Goal: Transaction & Acquisition: Purchase product/service

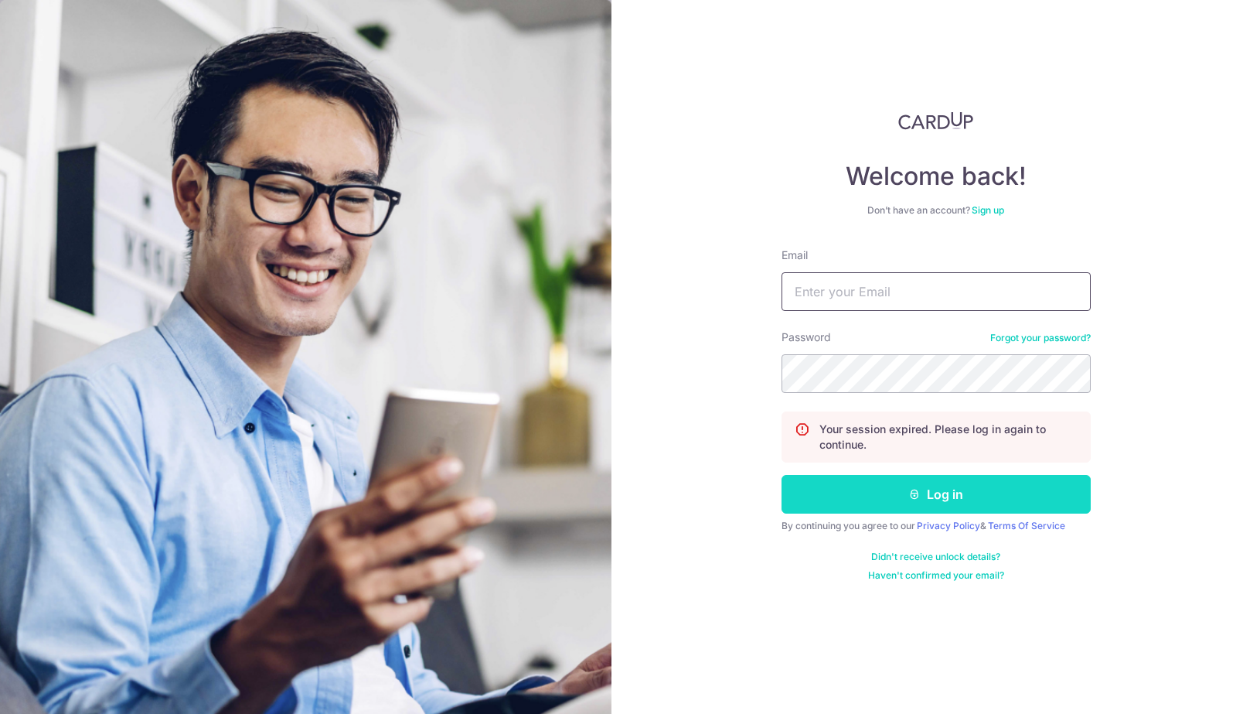
type input "[EMAIL_ADDRESS][DOMAIN_NAME]"
click at [884, 499] on button "Log in" at bounding box center [936, 494] width 309 height 39
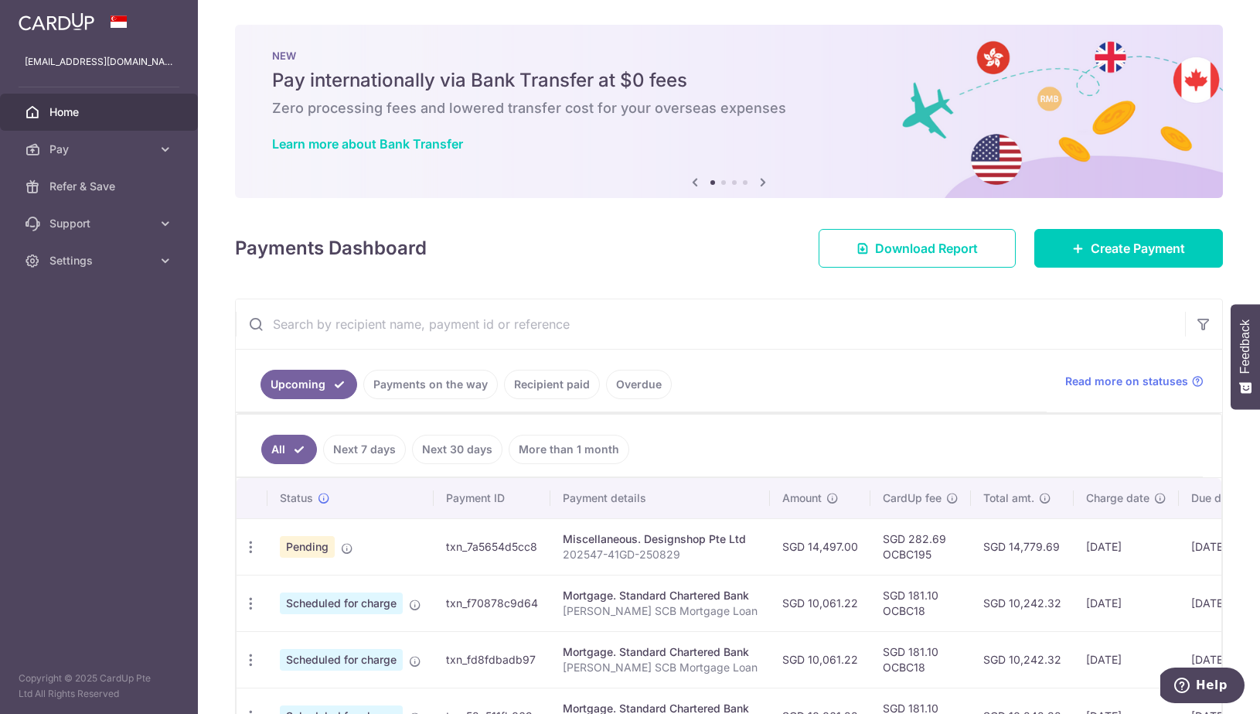
click at [454, 544] on td "txn_7a5654d5cc8" at bounding box center [492, 546] width 117 height 56
click at [607, 553] on p "202547-41GD-250829" at bounding box center [660, 554] width 195 height 15
click at [838, 564] on td "SGD 14,497.00" at bounding box center [820, 546] width 101 height 56
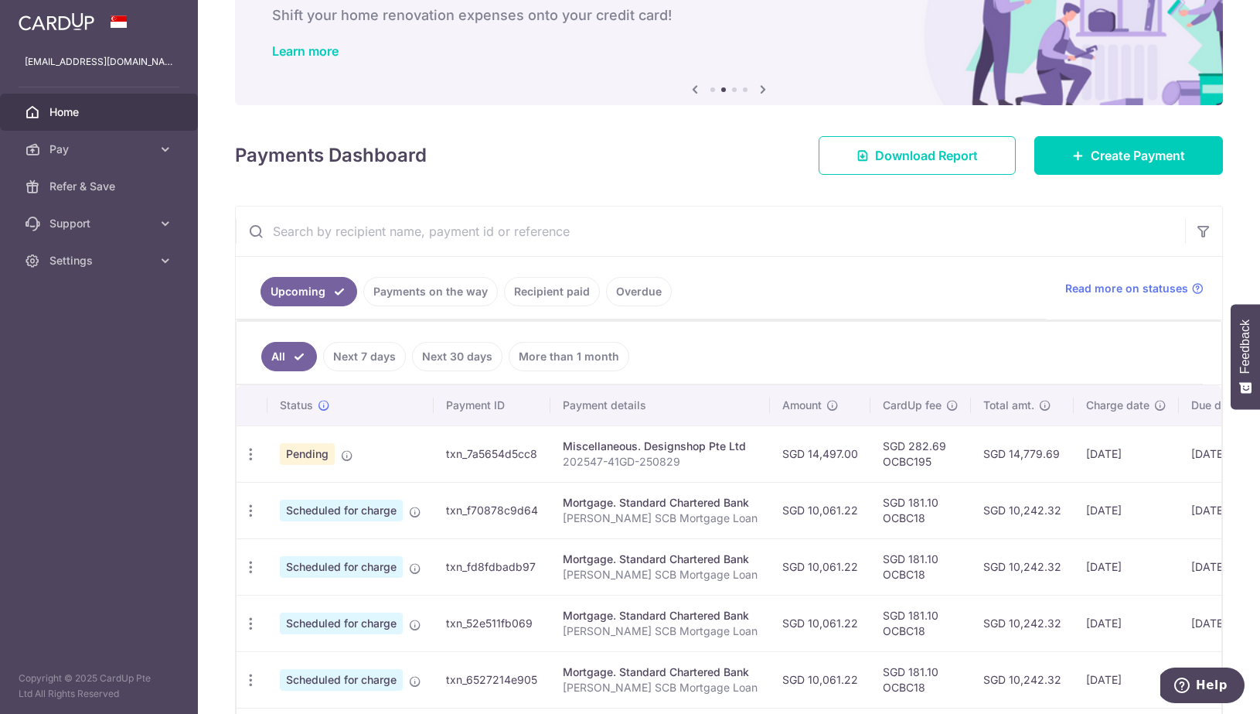
scroll to position [114, 0]
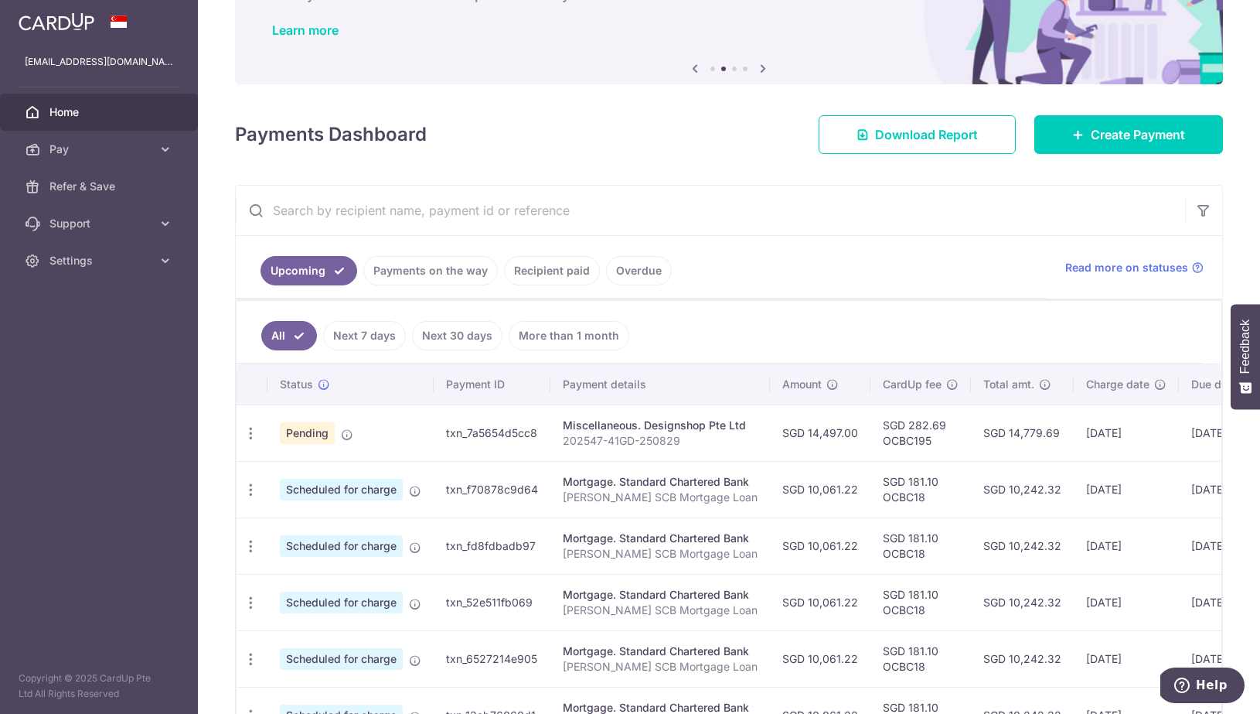
click at [1135, 430] on td "01/09/2025" at bounding box center [1126, 432] width 105 height 56
click at [1116, 151] on link "Create Payment" at bounding box center [1128, 134] width 189 height 39
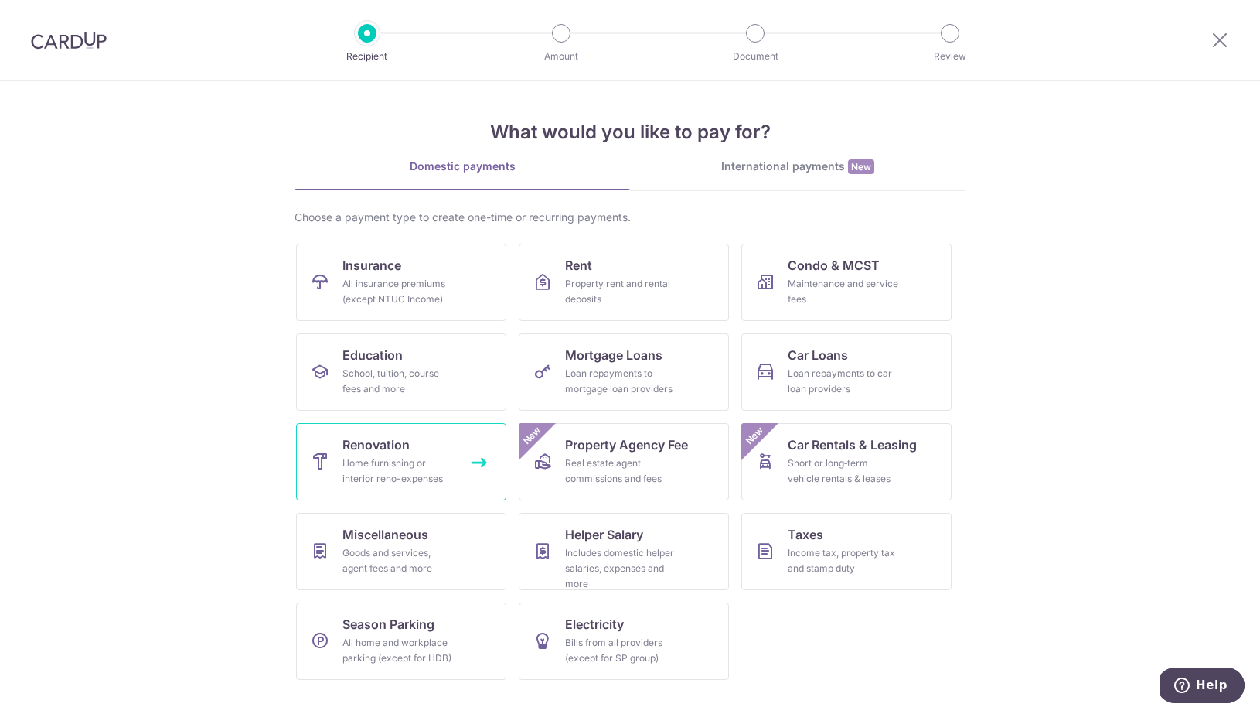
click at [454, 447] on link "Renovation Home furnishing or interior reno-expenses" at bounding box center [401, 461] width 210 height 77
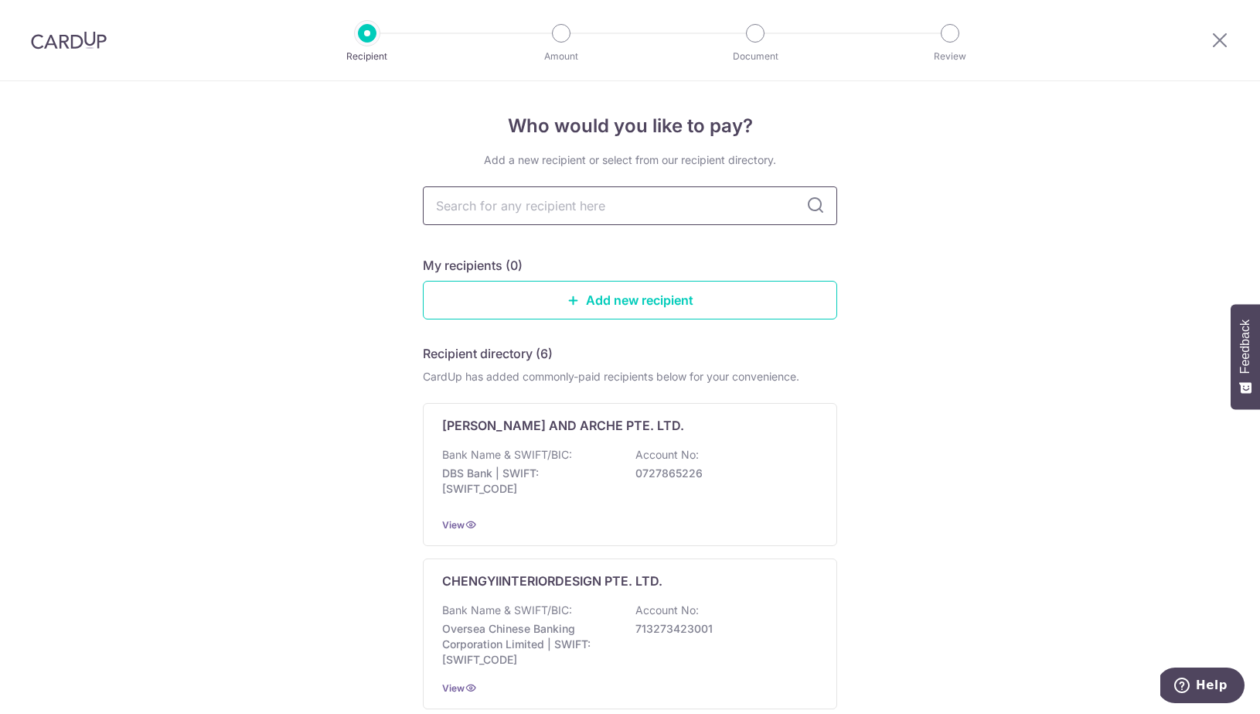
click at [547, 189] on input "text" at bounding box center [630, 205] width 414 height 39
click at [710, 304] on link "Add new recipient" at bounding box center [630, 300] width 414 height 39
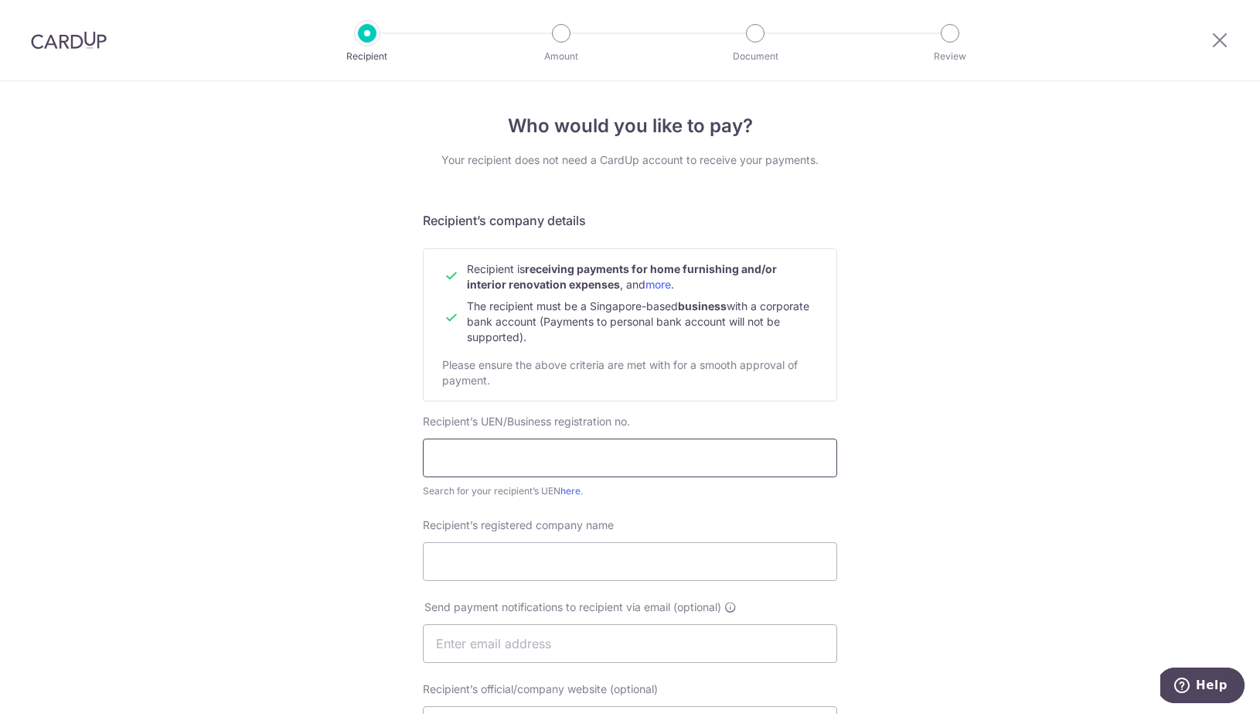
click at [567, 458] on input "text" at bounding box center [630, 457] width 414 height 39
click at [480, 455] on input "text" at bounding box center [630, 457] width 414 height 39
type input "M200760395"
click at [561, 555] on input "Recipient’s registered company name" at bounding box center [630, 561] width 414 height 39
type input "Designshop Pte Ltd"
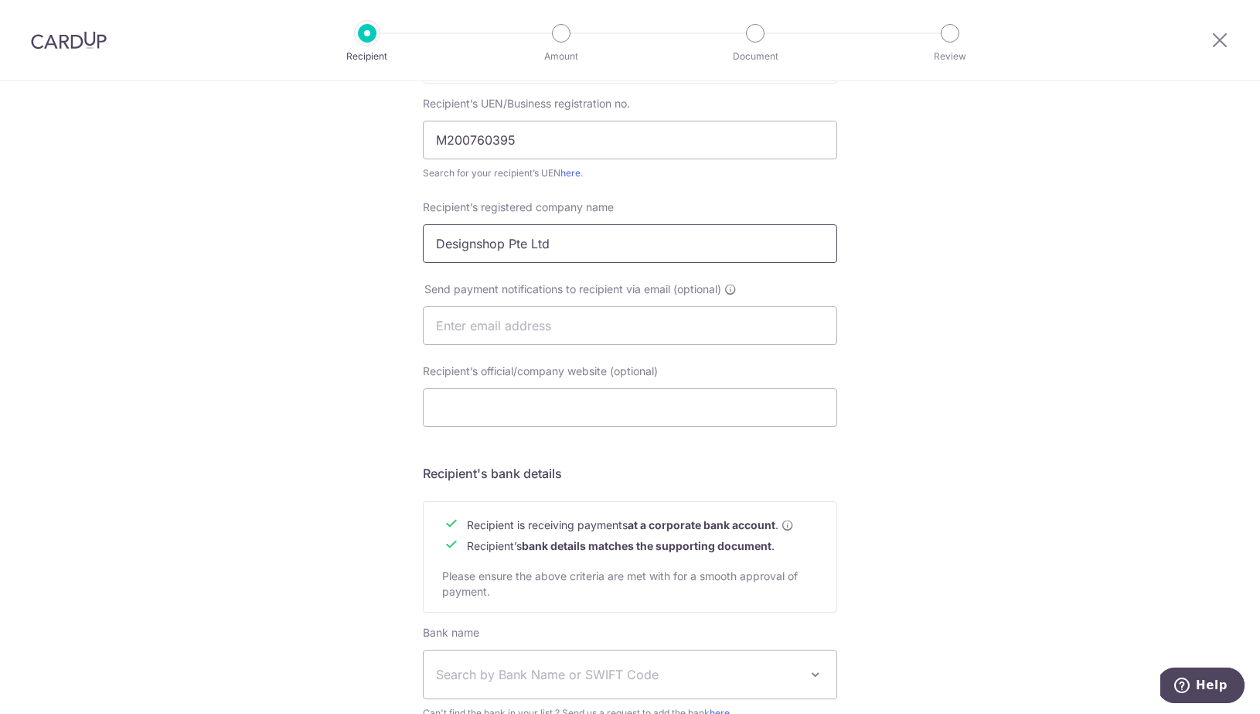
scroll to position [386, 0]
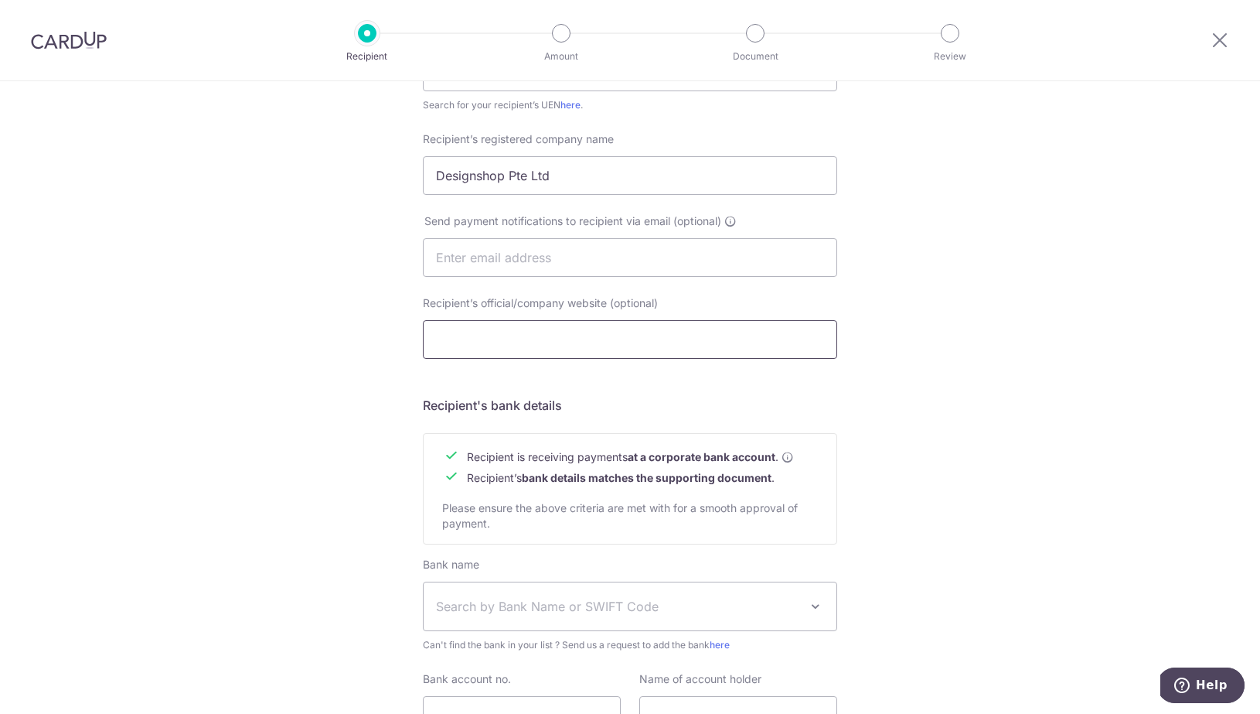
click at [663, 339] on input "Recipient’s official/company website (optional)" at bounding box center [630, 339] width 414 height 39
click at [979, 349] on div "Who would you like to pay? Your recipient does not need a CardUp account to rec…" at bounding box center [630, 276] width 1260 height 1163
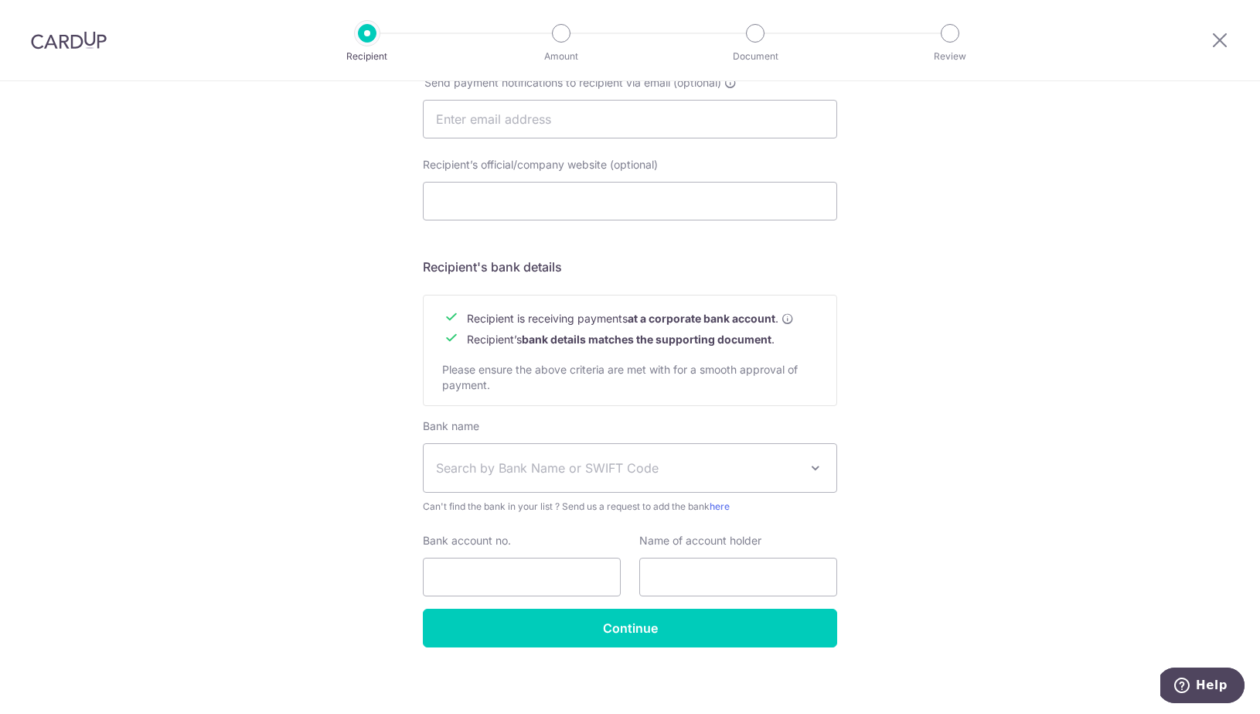
scroll to position [531, 0]
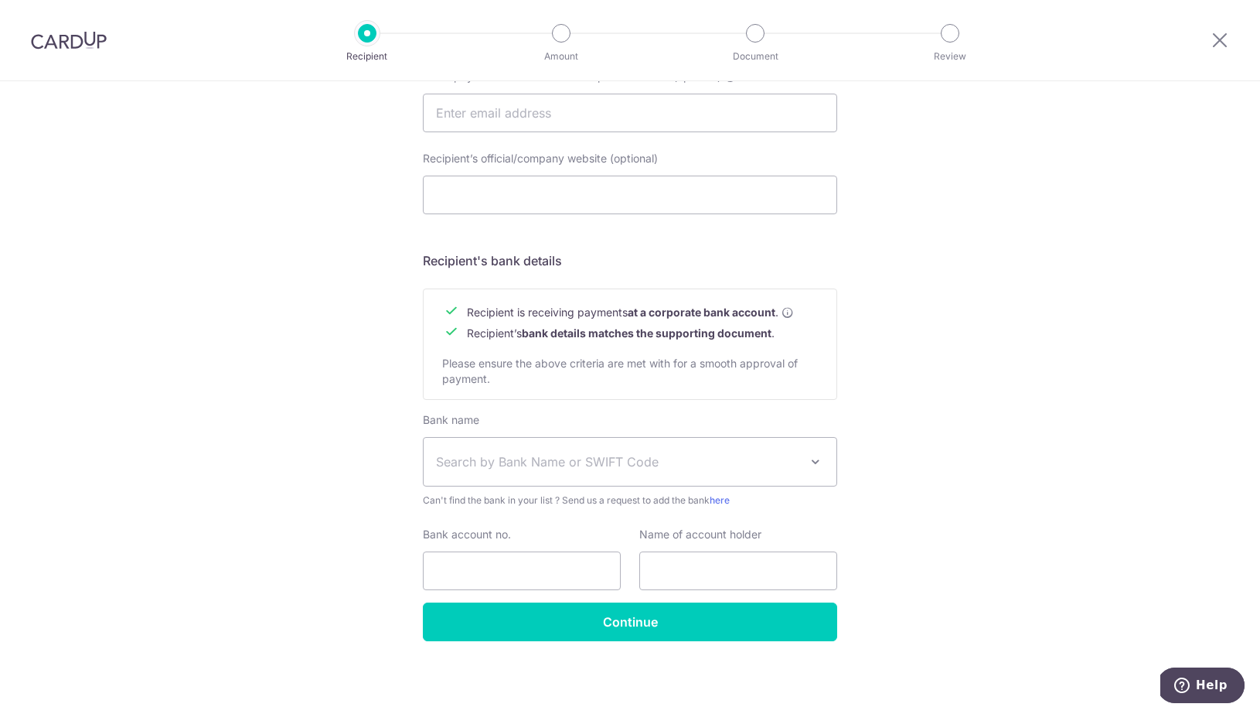
click at [687, 458] on span "Search by Bank Name or SWIFT Code" at bounding box center [617, 461] width 363 height 19
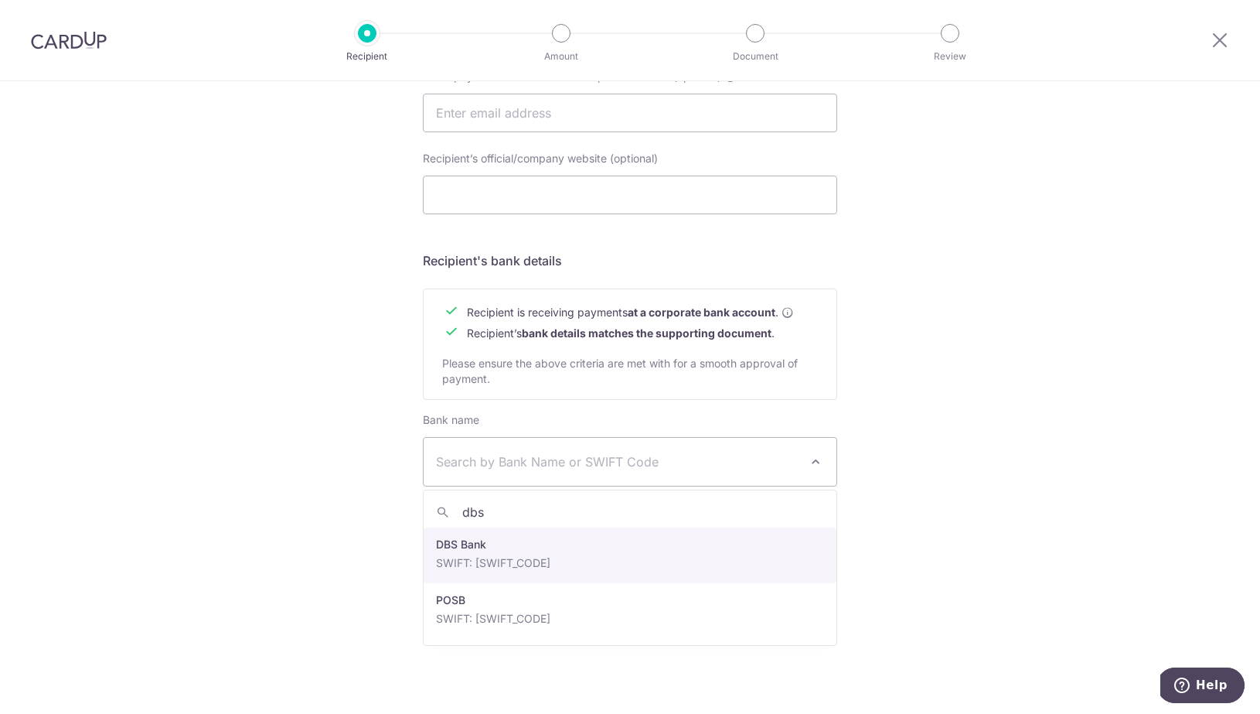
type input "dbs"
select select "6"
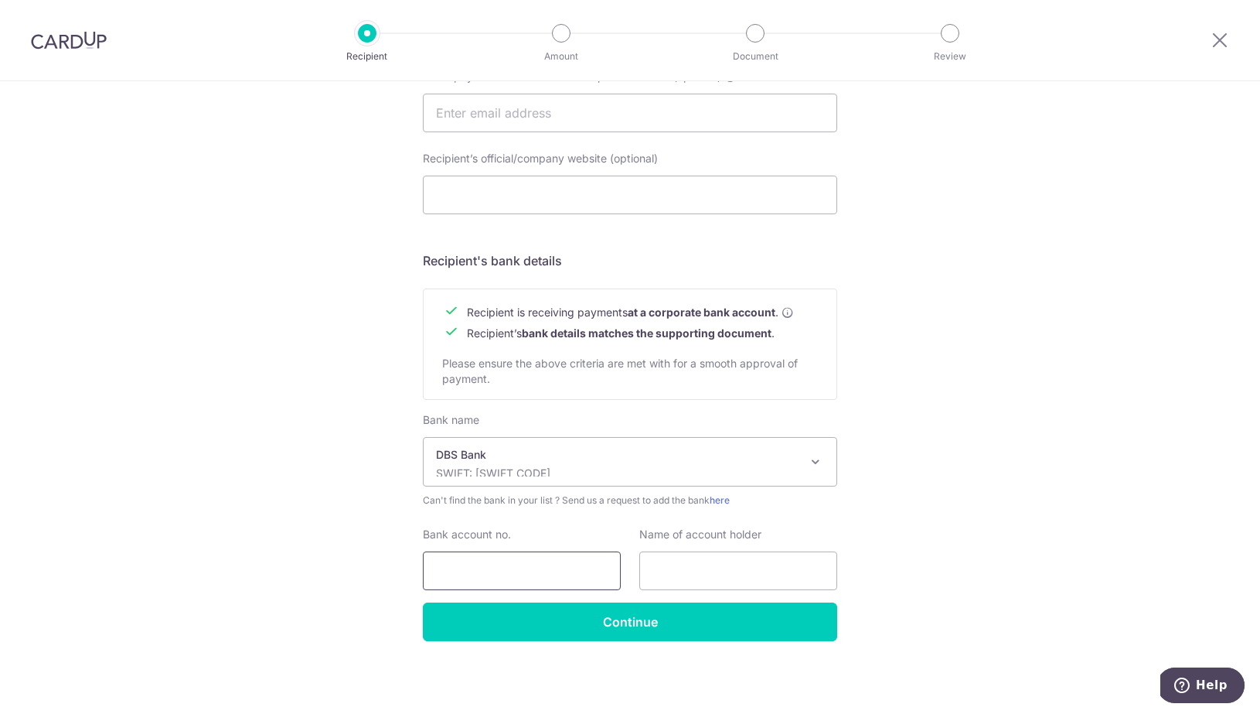
click at [494, 557] on input "Bank account no." at bounding box center [522, 570] width 198 height 39
type input "0720398360"
click at [684, 567] on input "text" at bounding box center [738, 570] width 198 height 39
type input "Designshop Pte Ltd"
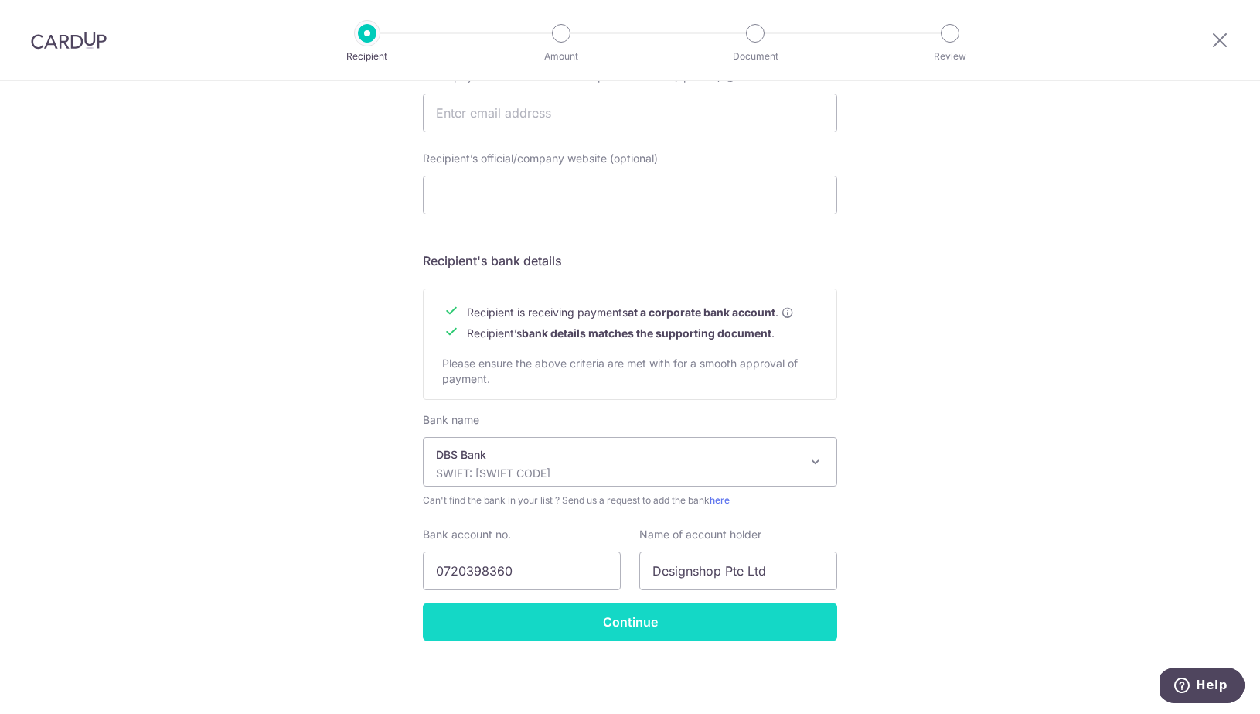
click at [712, 619] on input "Continue" at bounding box center [630, 621] width 414 height 39
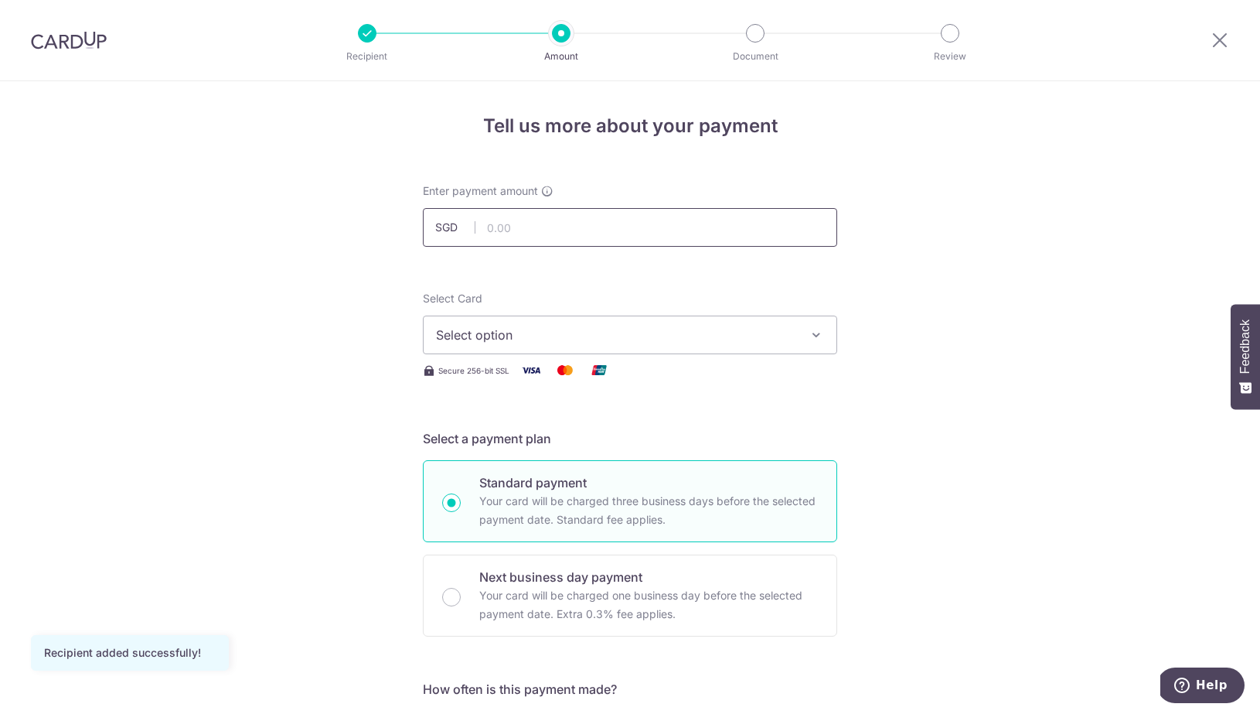
click at [581, 238] on input "text" at bounding box center [630, 227] width 414 height 39
click at [545, 223] on input "text" at bounding box center [630, 227] width 414 height 39
type input "14,497.00"
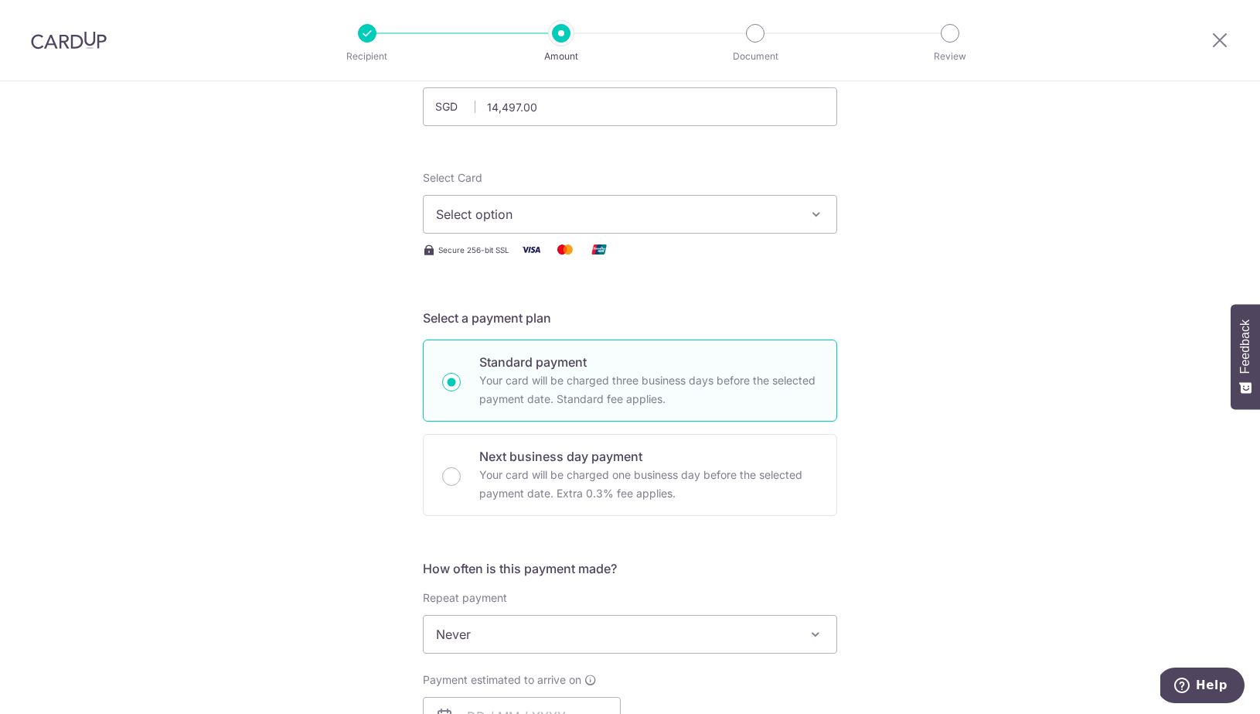
scroll to position [160, 0]
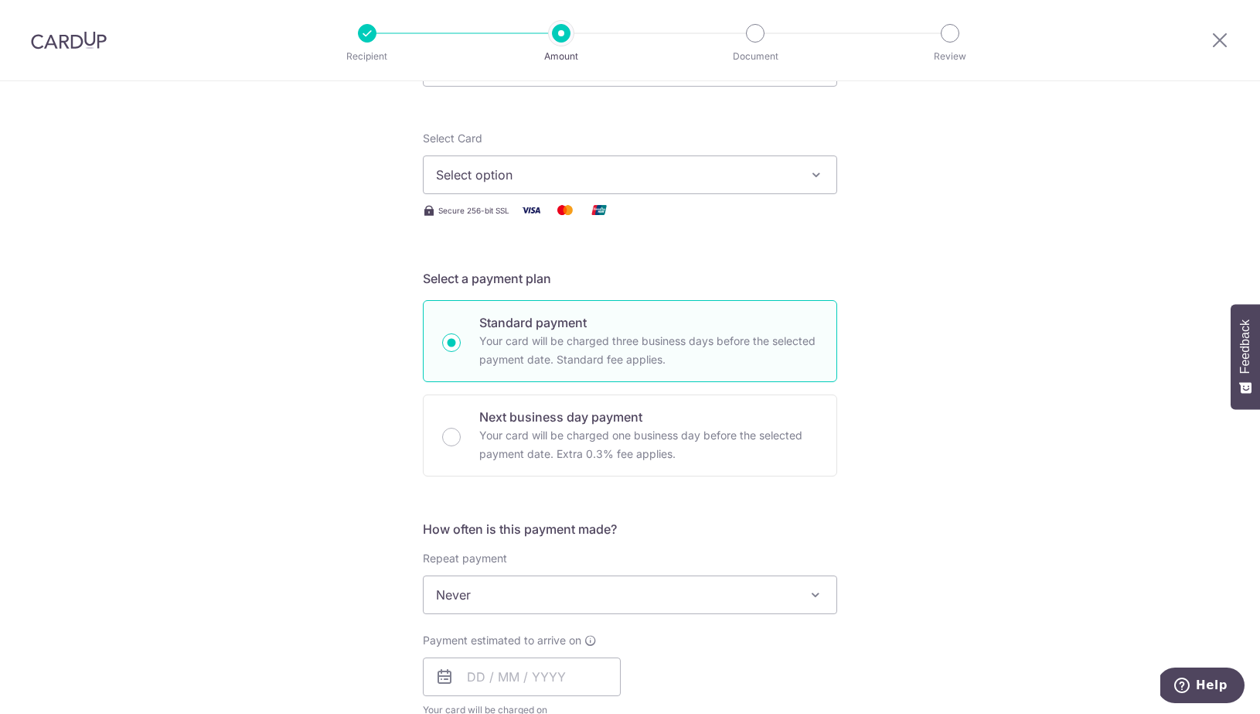
click at [592, 179] on span "Select option" at bounding box center [616, 174] width 360 height 19
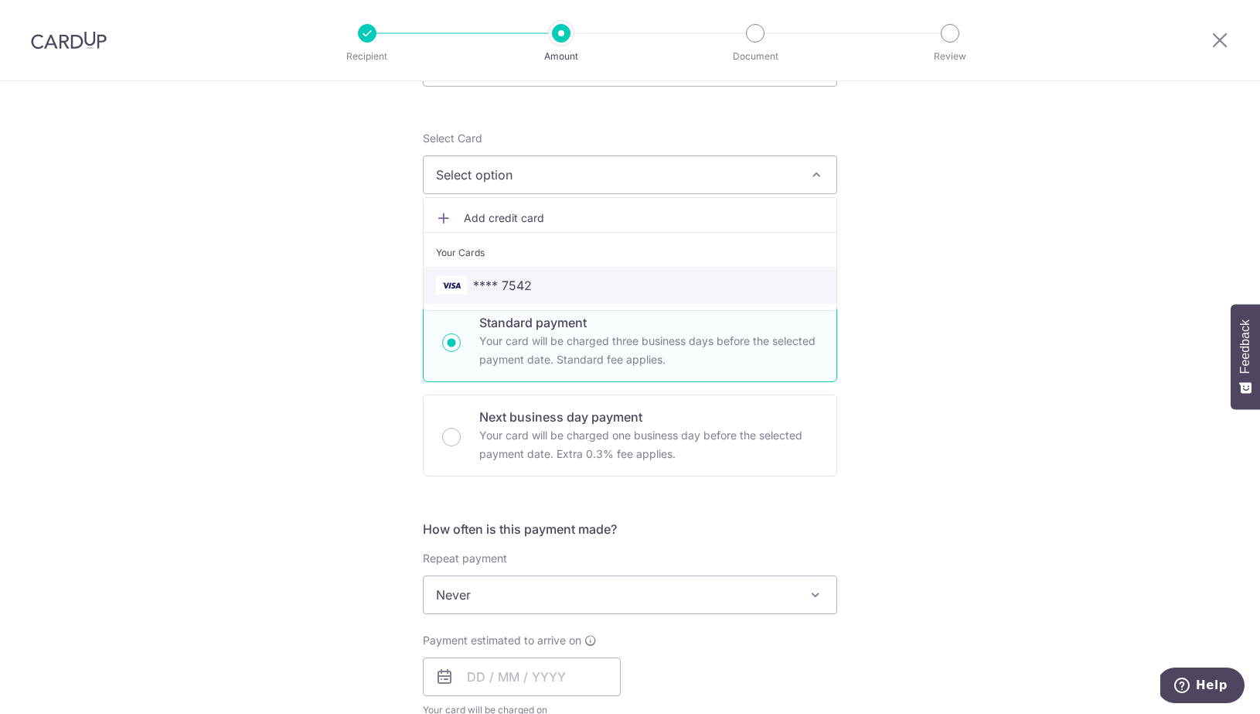
click at [589, 281] on span "**** 7542" at bounding box center [630, 285] width 388 height 19
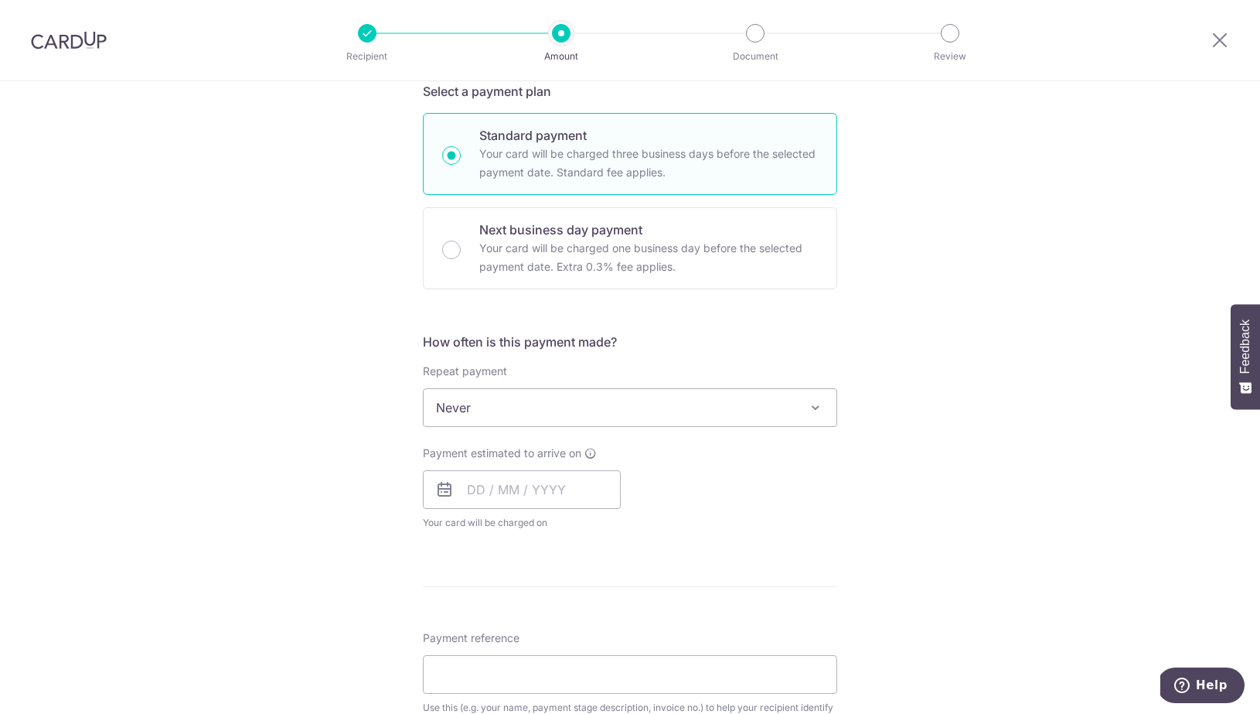
scroll to position [350, 0]
click at [573, 479] on input "text" at bounding box center [522, 486] width 198 height 39
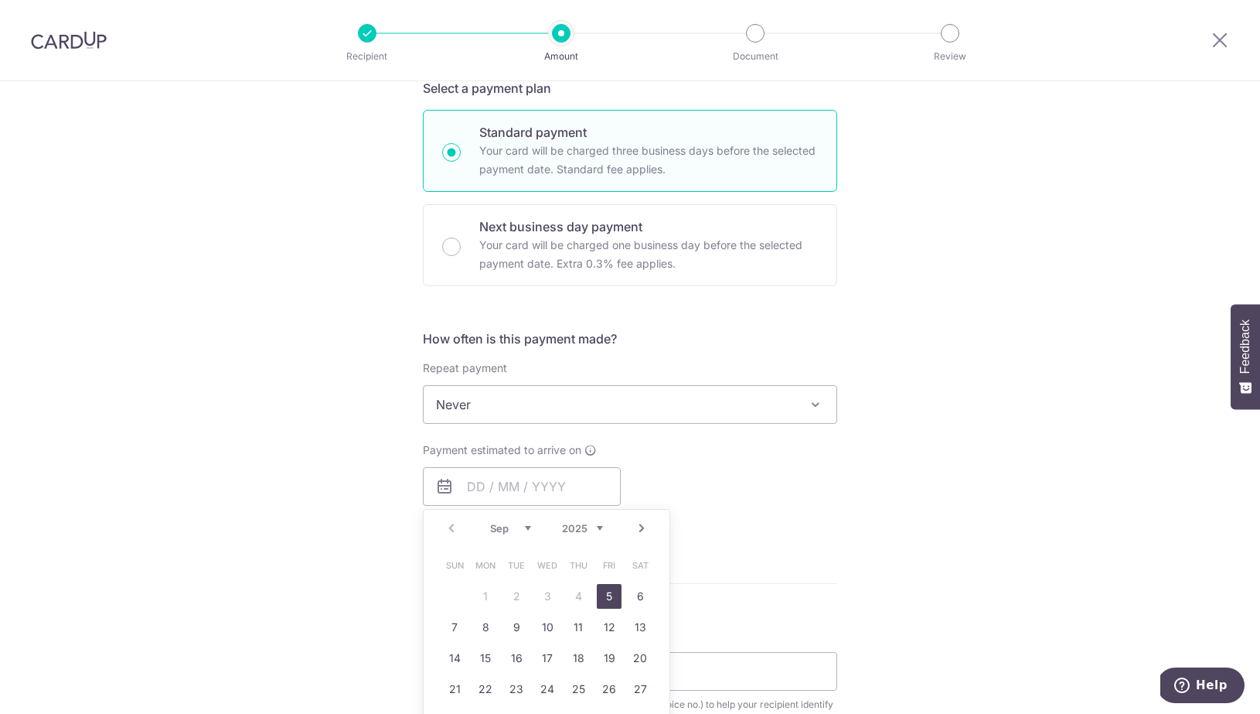
click at [613, 595] on link "5" at bounding box center [609, 596] width 25 height 25
type input "[DATE]"
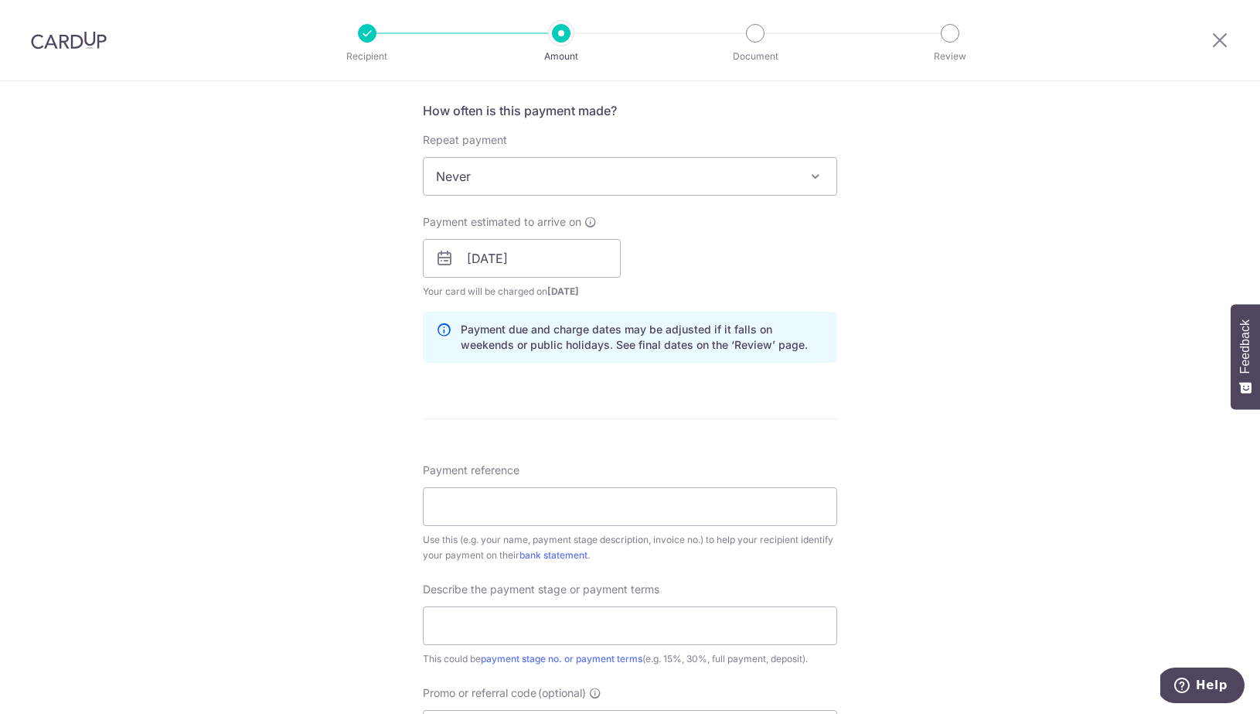
scroll to position [594, 0]
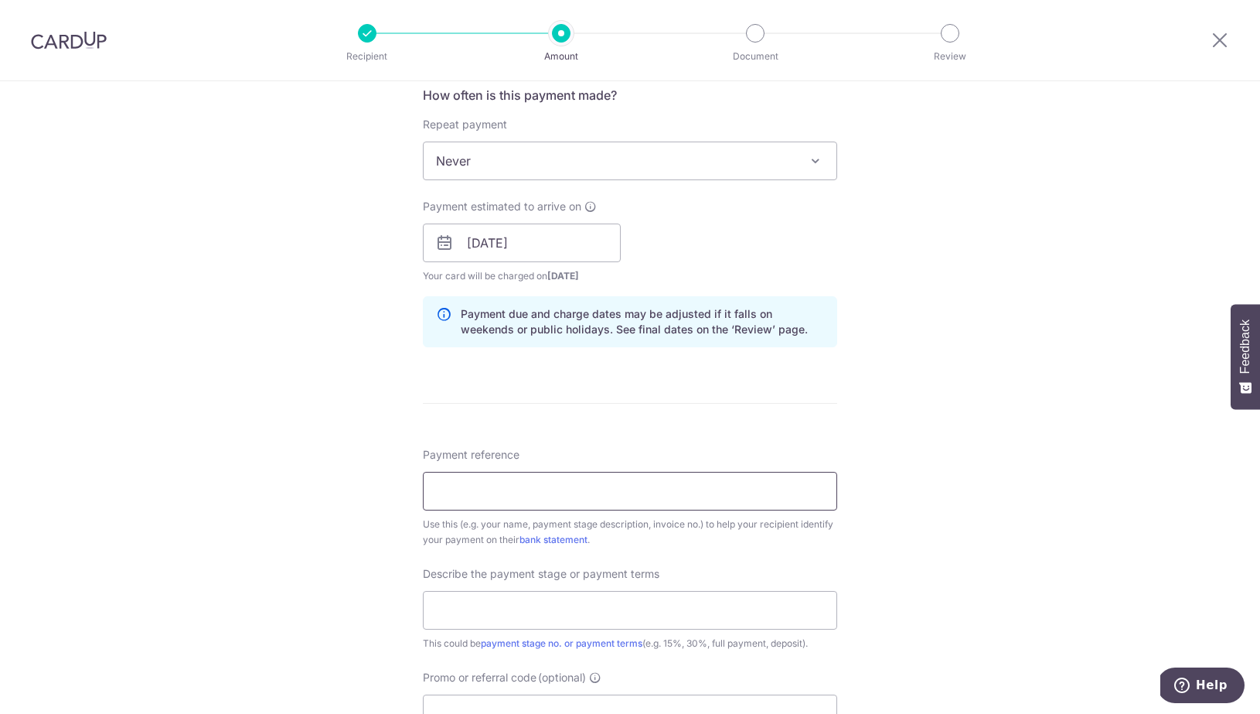
click at [742, 492] on input "Payment reference" at bounding box center [630, 491] width 414 height 39
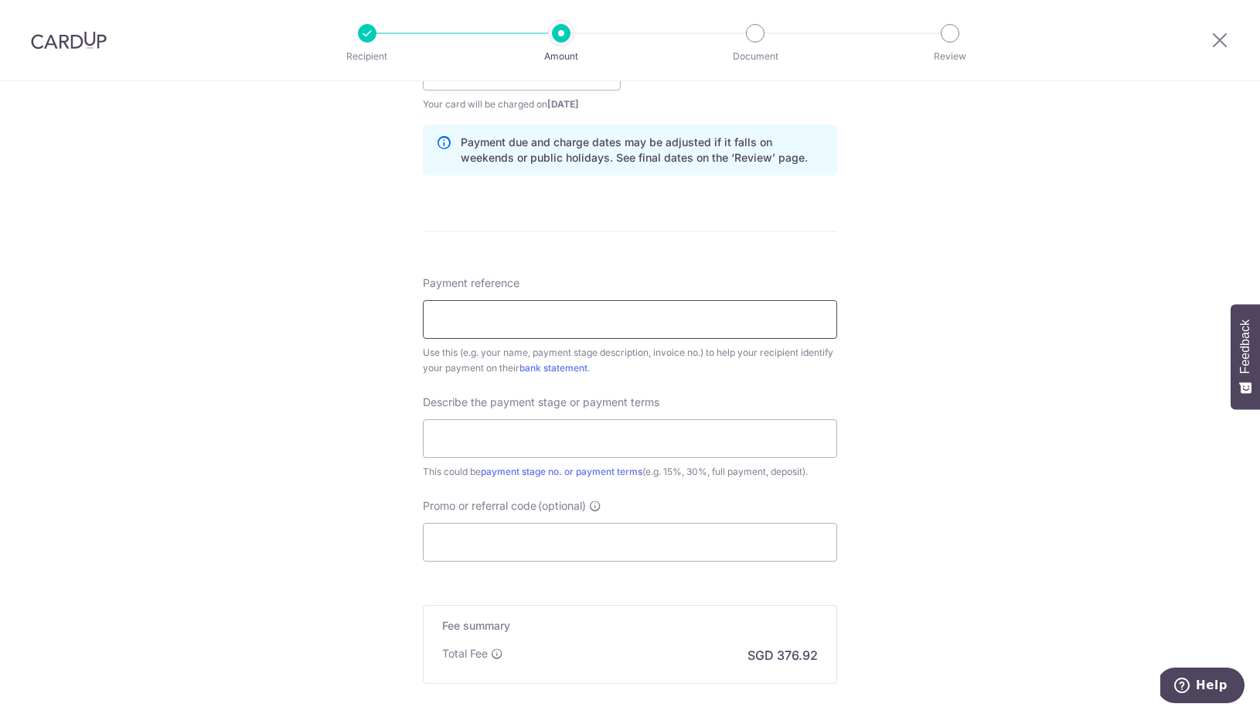
scroll to position [782, 0]
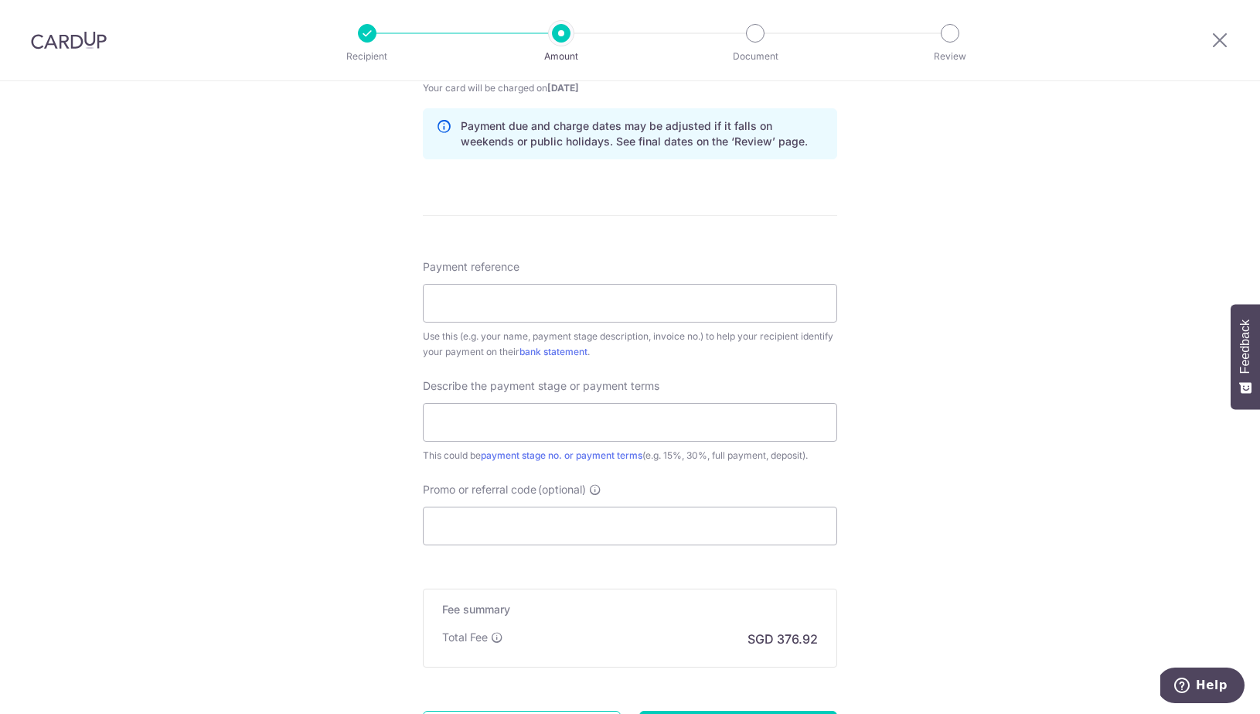
click at [981, 448] on div "Tell us more about your payment Enter payment amount SGD 14,497.00 14497.00 Rec…" at bounding box center [630, 83] width 1260 height 1566
click at [618, 285] on input "Payment reference" at bounding box center [630, 303] width 414 height 39
type input "202547-41GD-250829"
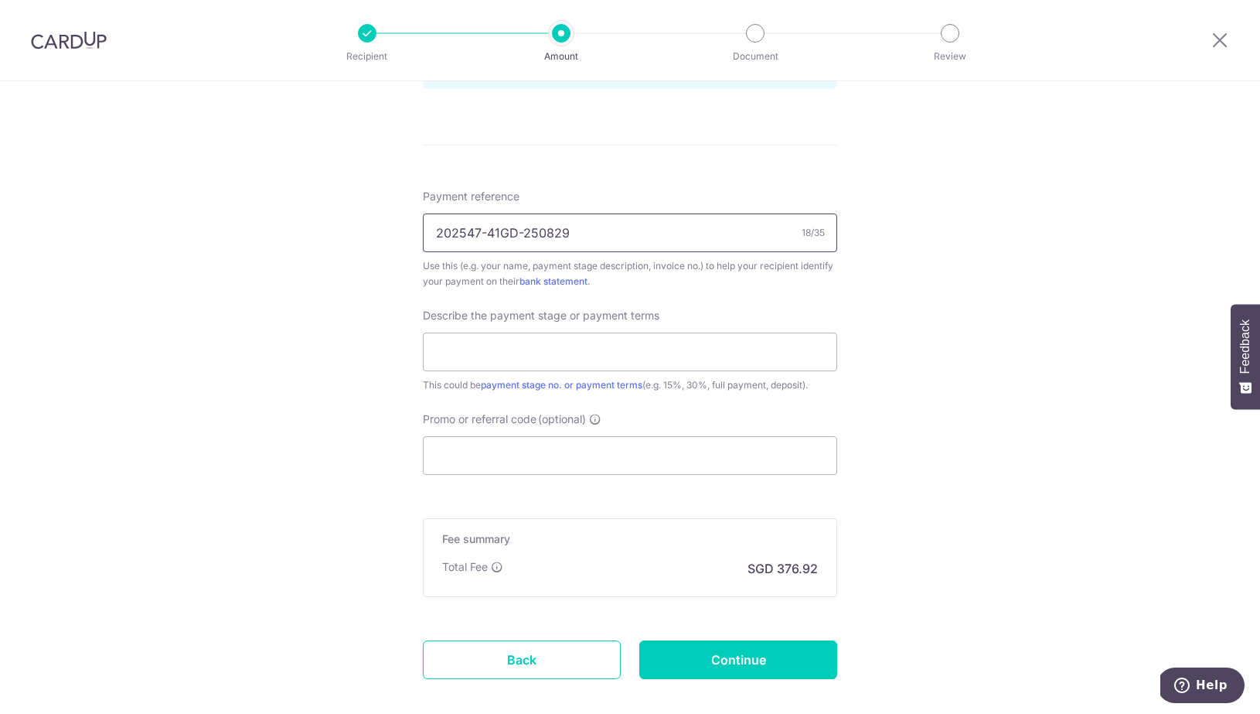
scroll to position [864, 0]
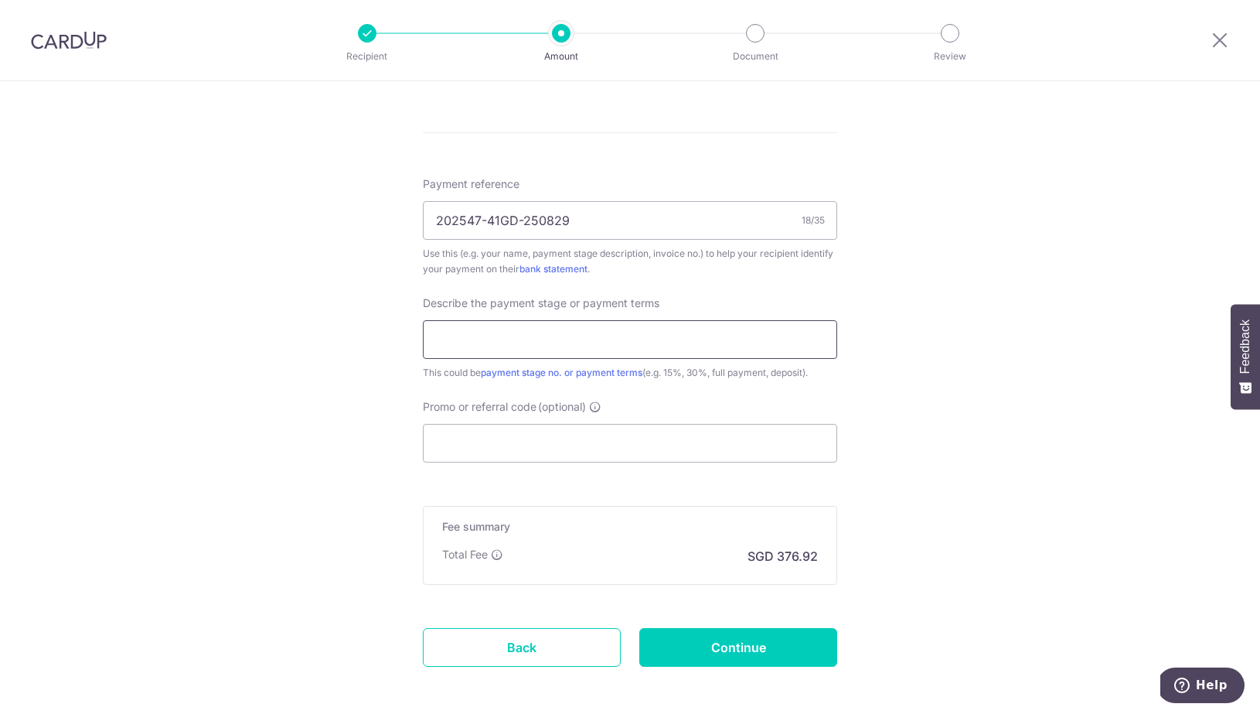
click at [806, 351] on input "text" at bounding box center [630, 339] width 414 height 39
type input "20%"
click at [632, 442] on input "Promo or referral code (optional)" at bounding box center [630, 443] width 414 height 39
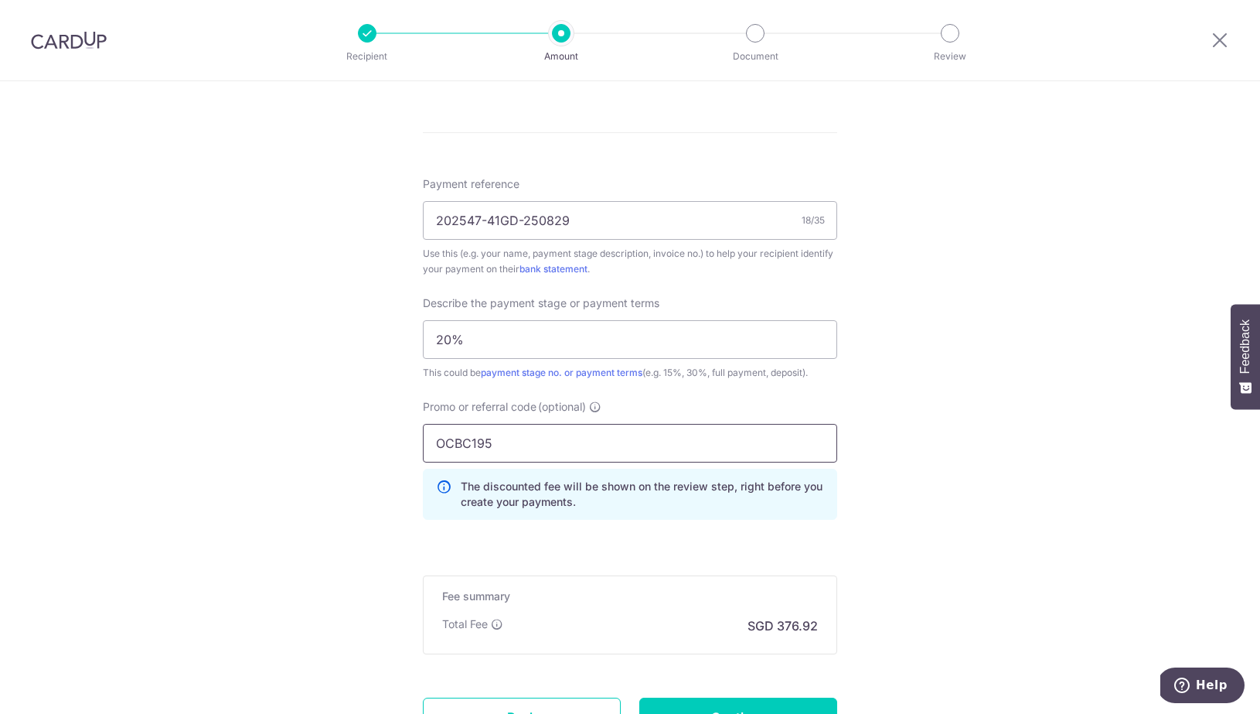
type input "OCBC195"
click at [323, 392] on div "Tell us more about your payment Enter payment amount SGD 14,497.00 14497.00 Rec…" at bounding box center [630, 34] width 1260 height 1635
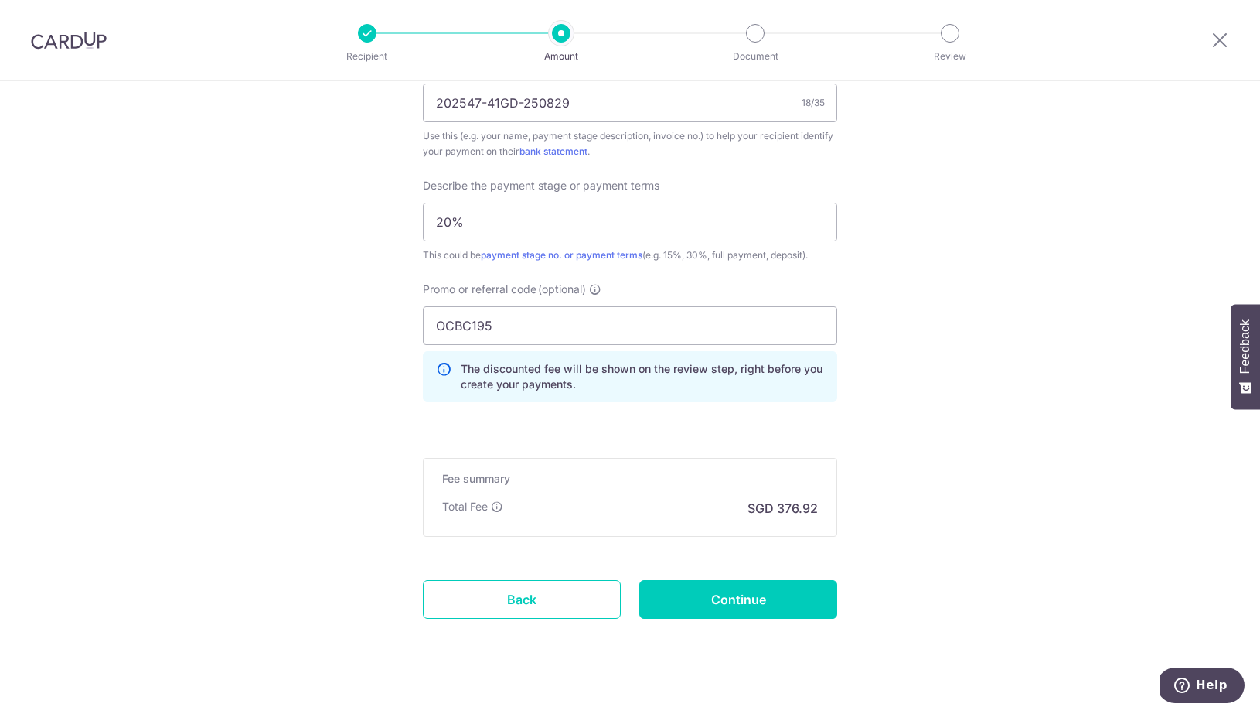
scroll to position [981, 0]
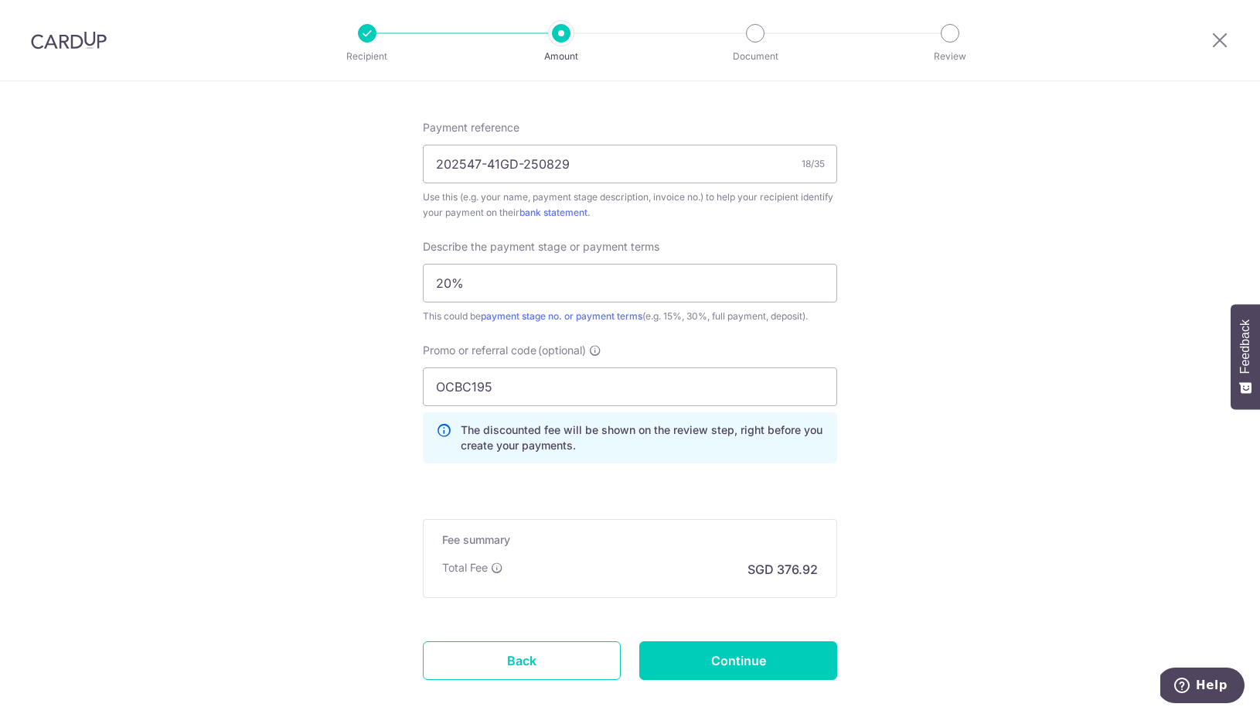
scroll to position [1003, 0]
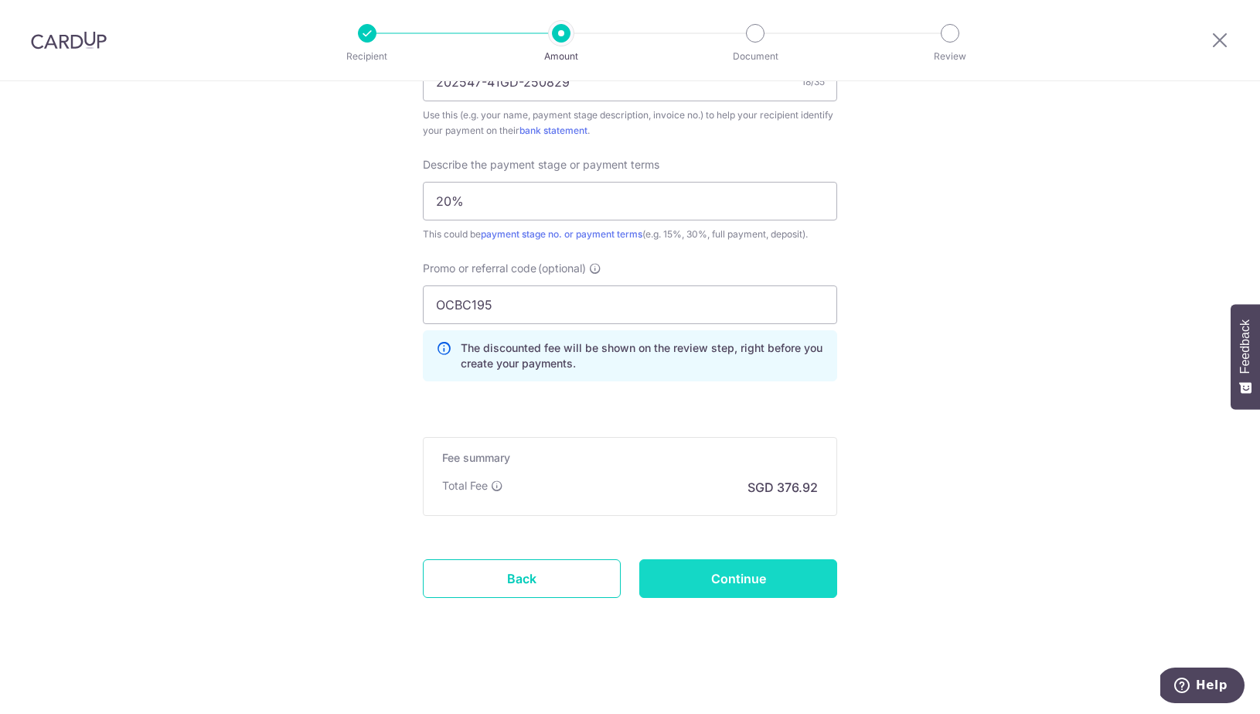
click at [757, 579] on input "Continue" at bounding box center [738, 578] width 198 height 39
type input "Create Schedule"
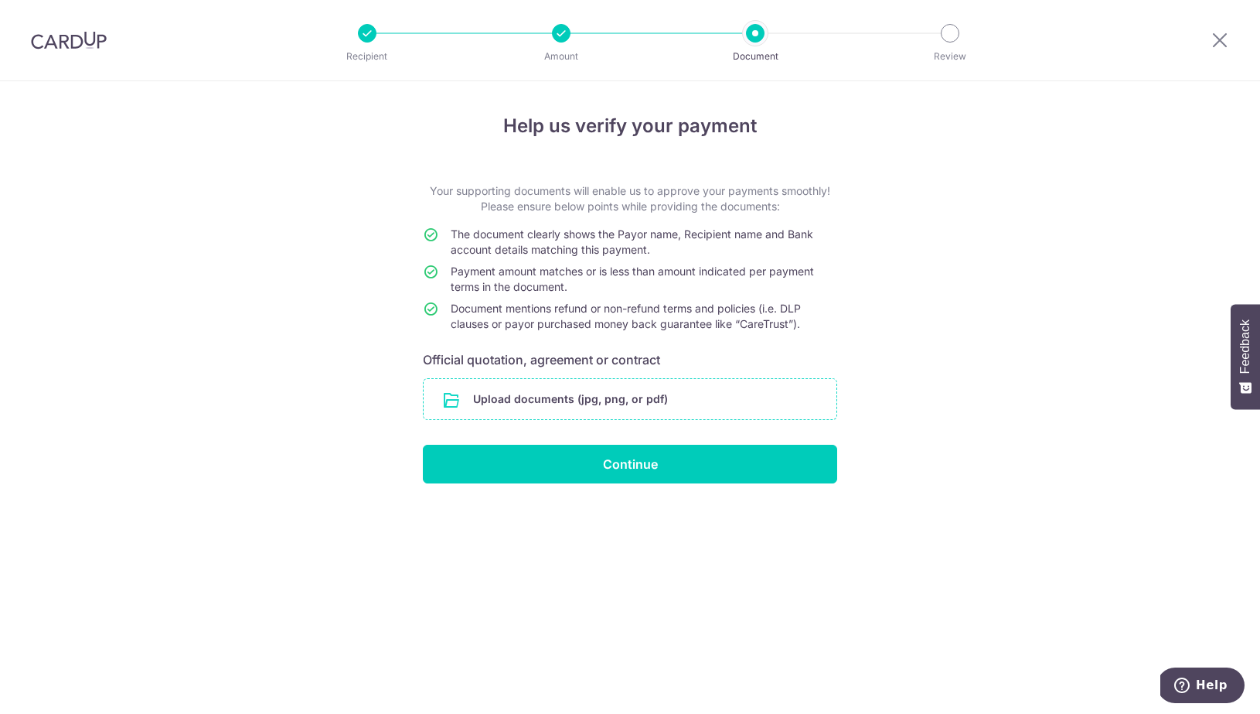
click at [601, 404] on input "file" at bounding box center [630, 399] width 413 height 40
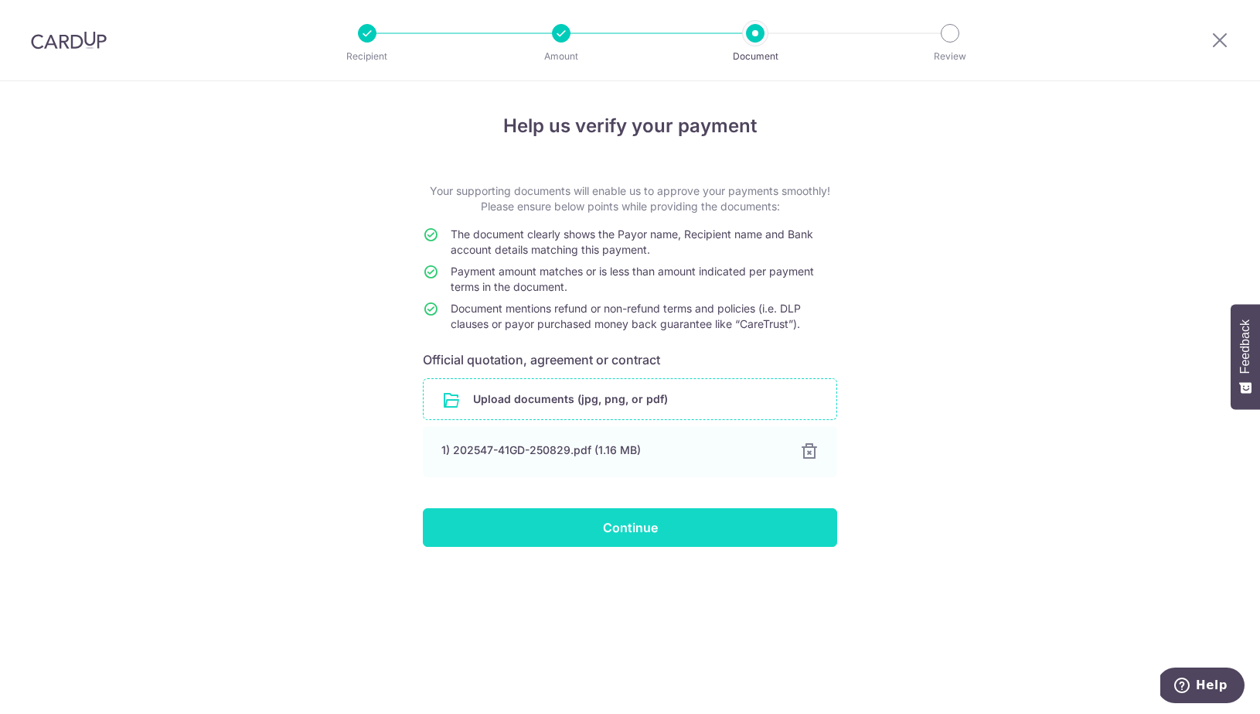
click at [616, 512] on input "Continue" at bounding box center [630, 527] width 414 height 39
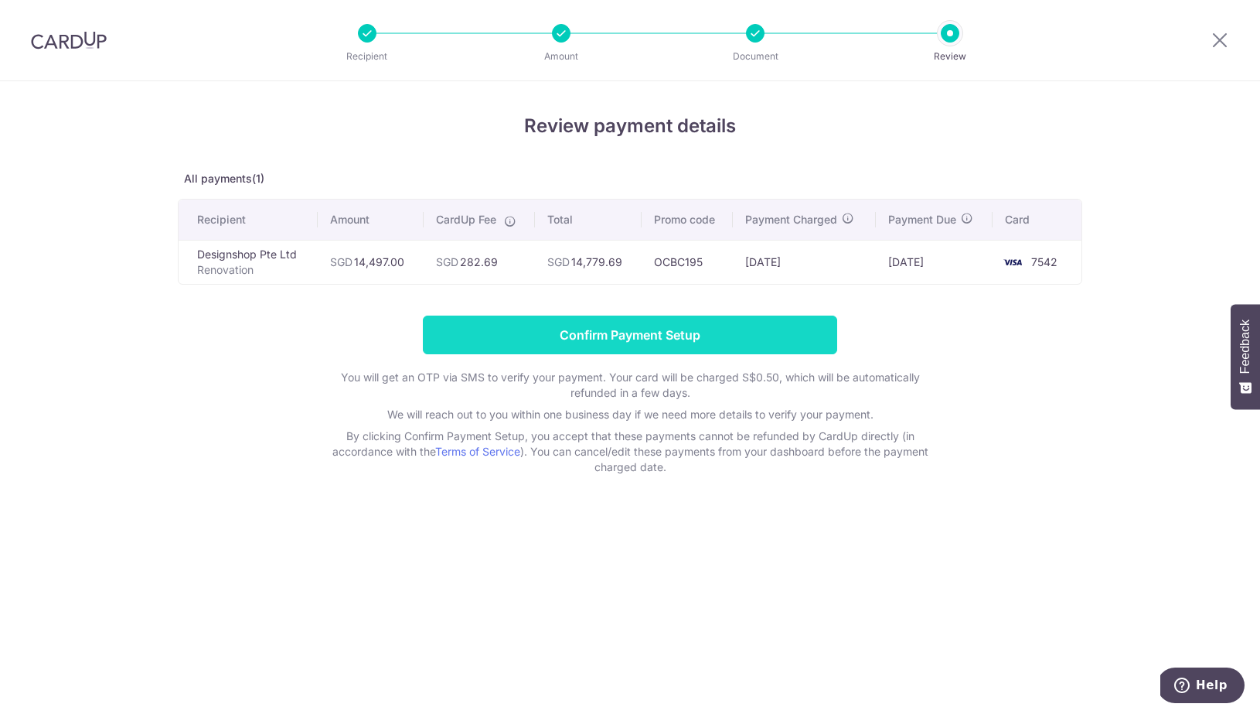
click at [566, 321] on input "Confirm Payment Setup" at bounding box center [630, 334] width 414 height 39
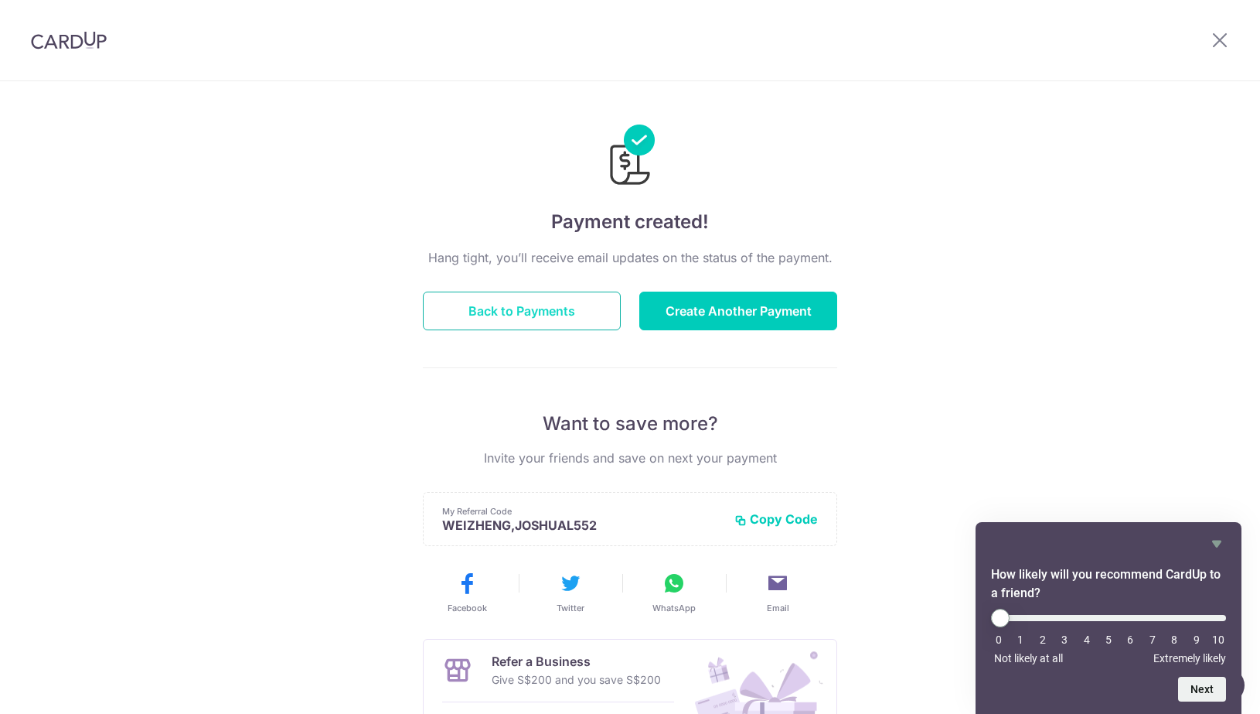
click at [548, 312] on button "Back to Payments" at bounding box center [522, 310] width 198 height 39
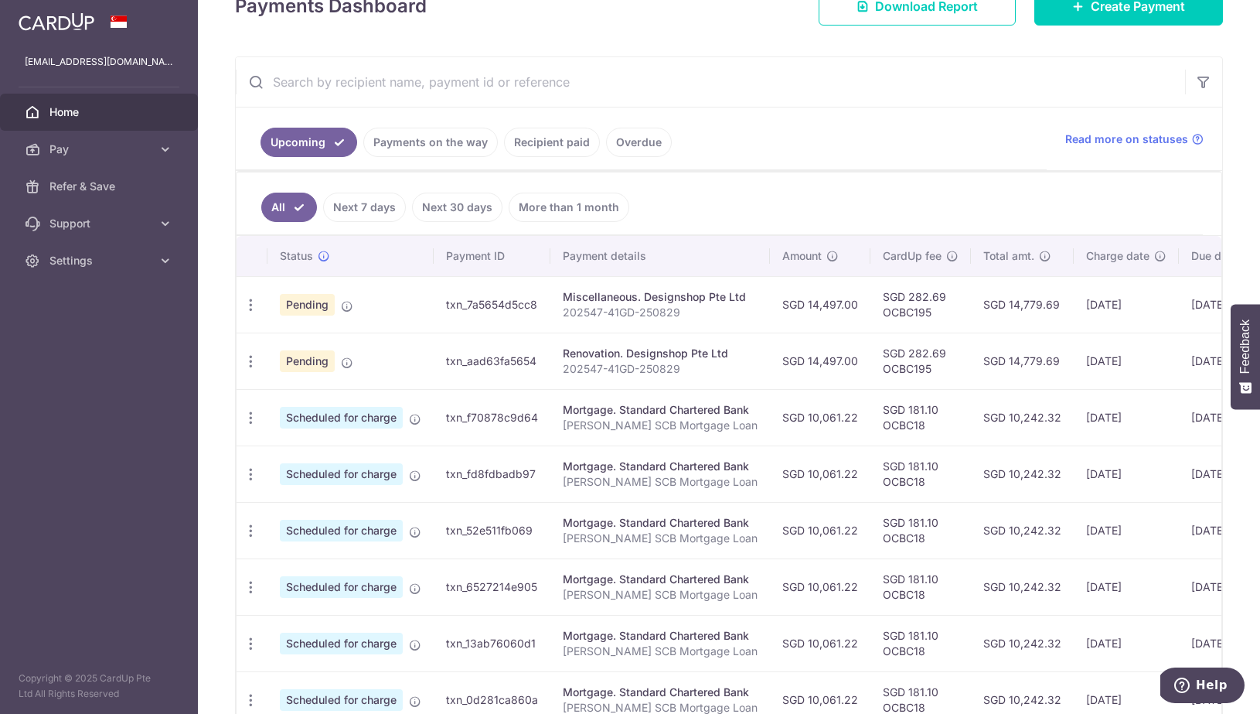
click at [378, 303] on td "Pending" at bounding box center [350, 304] width 166 height 56
